Goal: Transaction & Acquisition: Purchase product/service

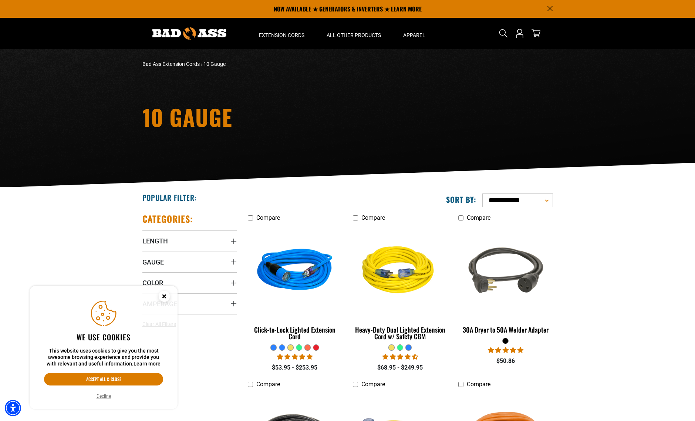
click at [164, 295] on icon "Close this option" at bounding box center [164, 296] width 3 height 3
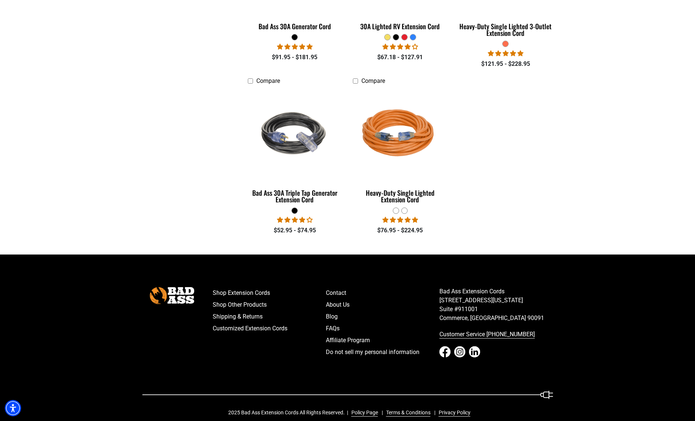
scroll to position [481, 0]
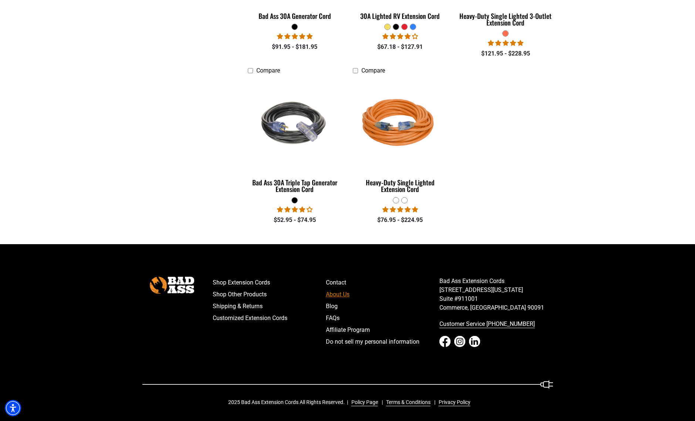
click at [339, 296] on link "About Us" at bounding box center [383, 295] width 114 height 12
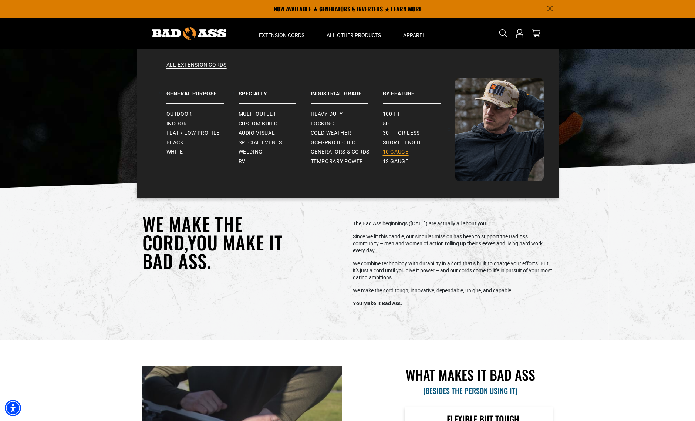
click at [399, 155] on span "10 gauge" at bounding box center [396, 152] width 26 height 7
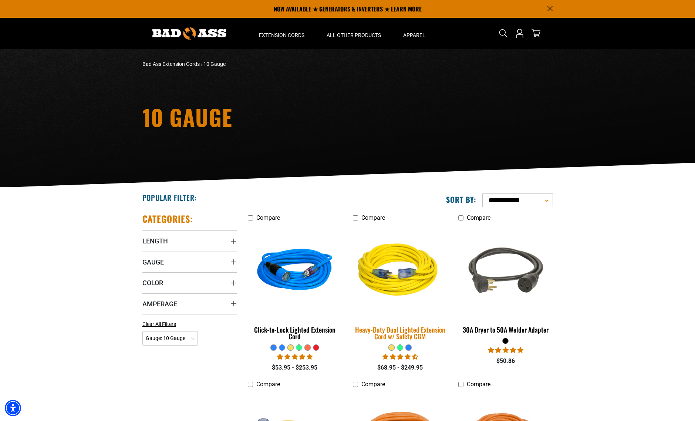
click at [389, 281] on img at bounding box center [401, 271] width 104 height 95
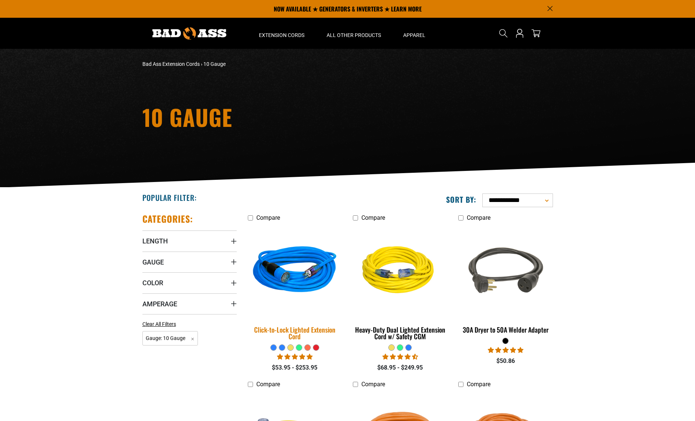
click at [301, 250] on img at bounding box center [295, 271] width 104 height 95
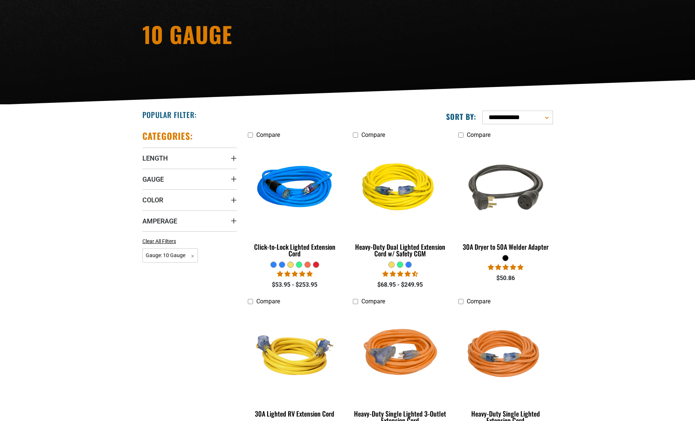
scroll to position [201, 0]
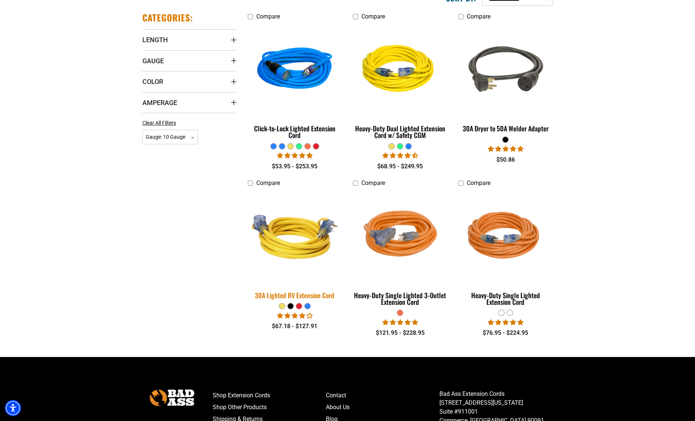
click at [289, 246] on img at bounding box center [295, 236] width 104 height 95
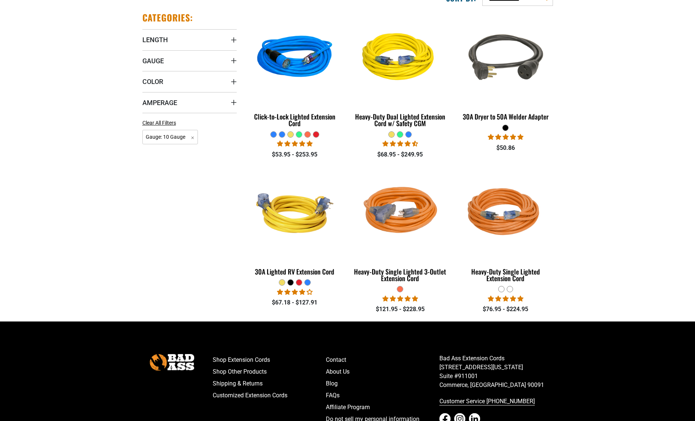
scroll to position [201, 0]
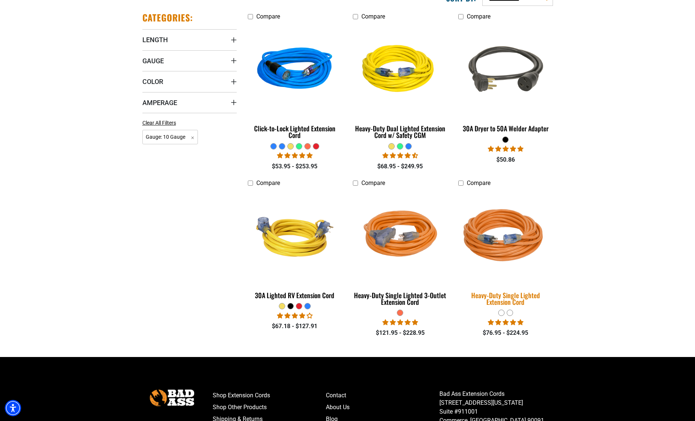
click at [499, 249] on img at bounding box center [506, 236] width 104 height 95
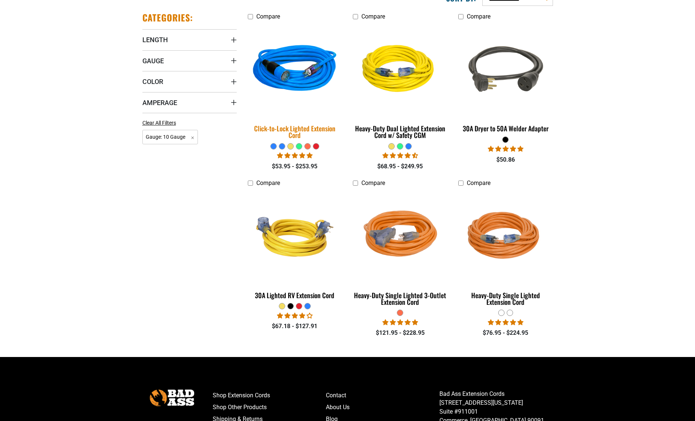
scroll to position [201, 0]
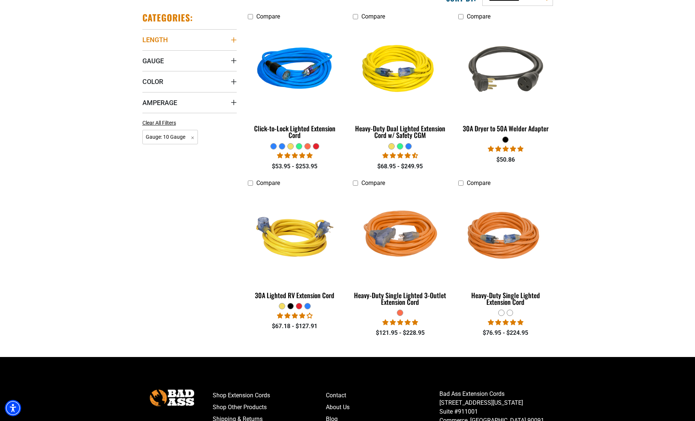
click at [234, 40] on icon "Length" at bounding box center [233, 39] width 5 height 5
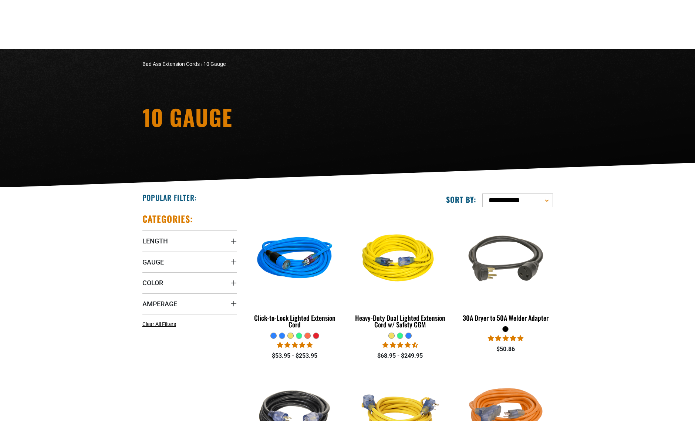
scroll to position [433, 0]
